Goal: Find contact information: Find contact information

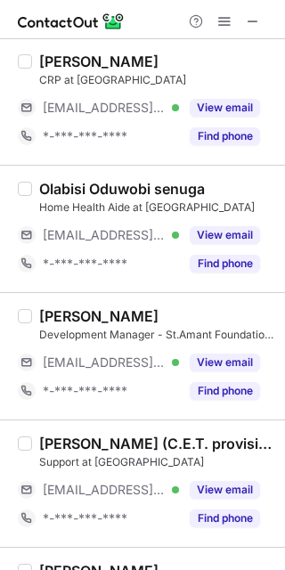
scroll to position [2677, 0]
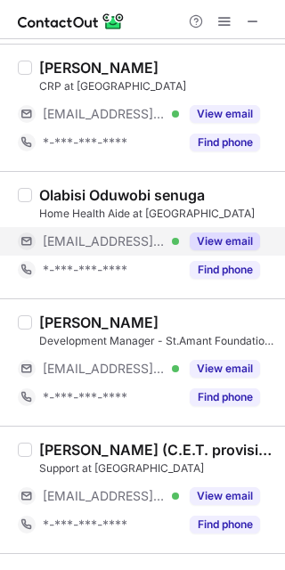
click at [212, 233] on button "View email" at bounding box center [225, 242] width 70 height 18
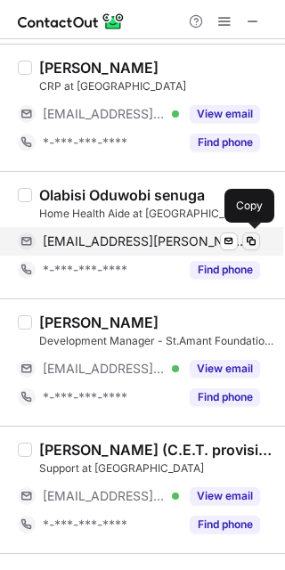
click at [250, 236] on span at bounding box center [251, 241] width 14 height 14
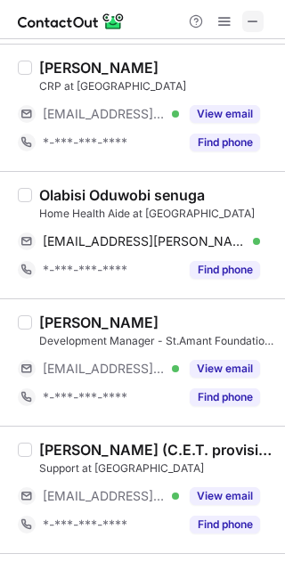
scroll to position [2563, 0]
click at [245, 19] on button at bounding box center [252, 21] width 21 height 21
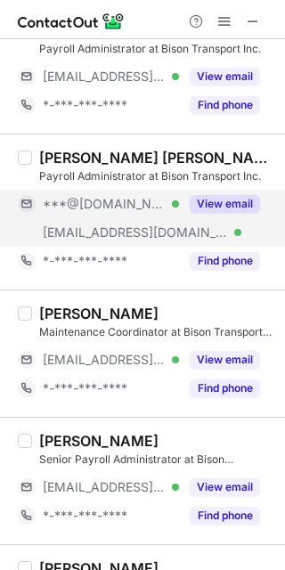
scroll to position [690, 0]
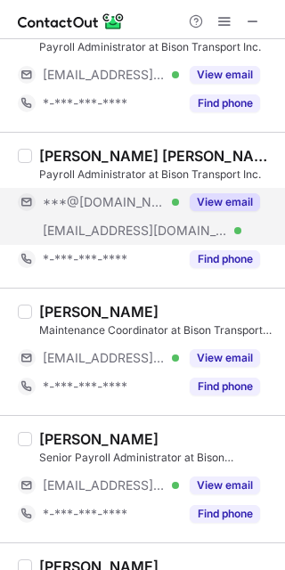
click at [216, 201] on button "View email" at bounding box center [225, 202] width 70 height 18
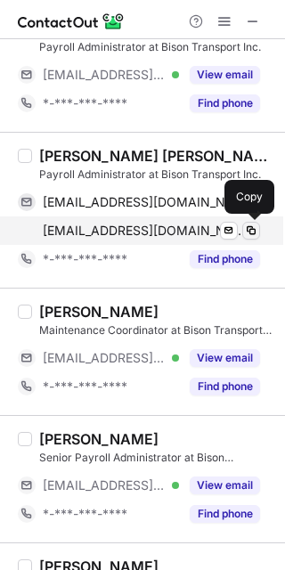
click at [245, 224] on span at bounding box center [251, 231] width 14 height 14
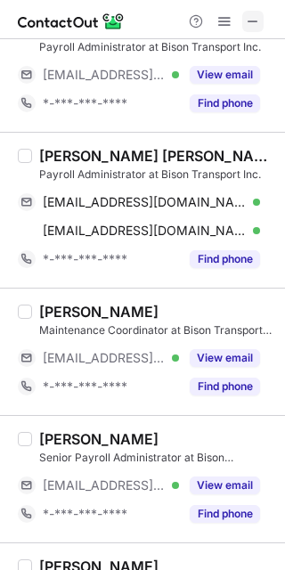
click at [242, 12] on button at bounding box center [252, 21] width 21 height 21
